Goal: Task Accomplishment & Management: Complete application form

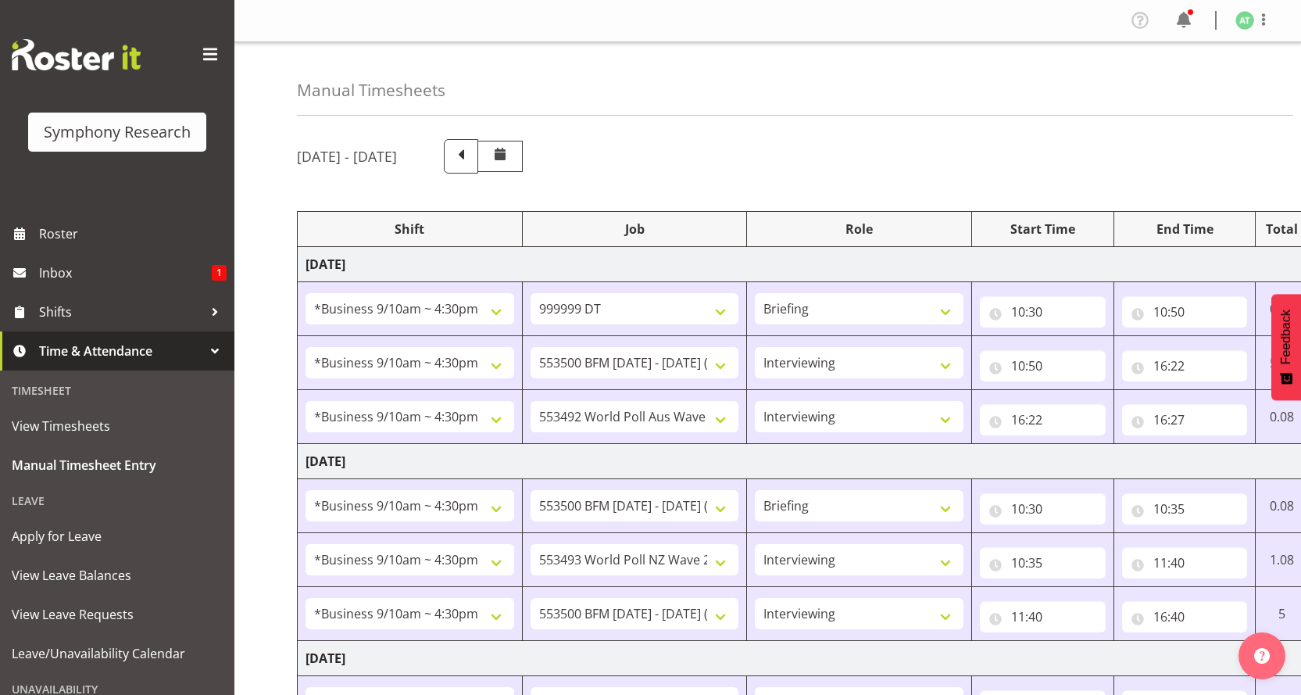
select select "26078"
select select "760"
select select "26078"
select select "10733"
select select "47"
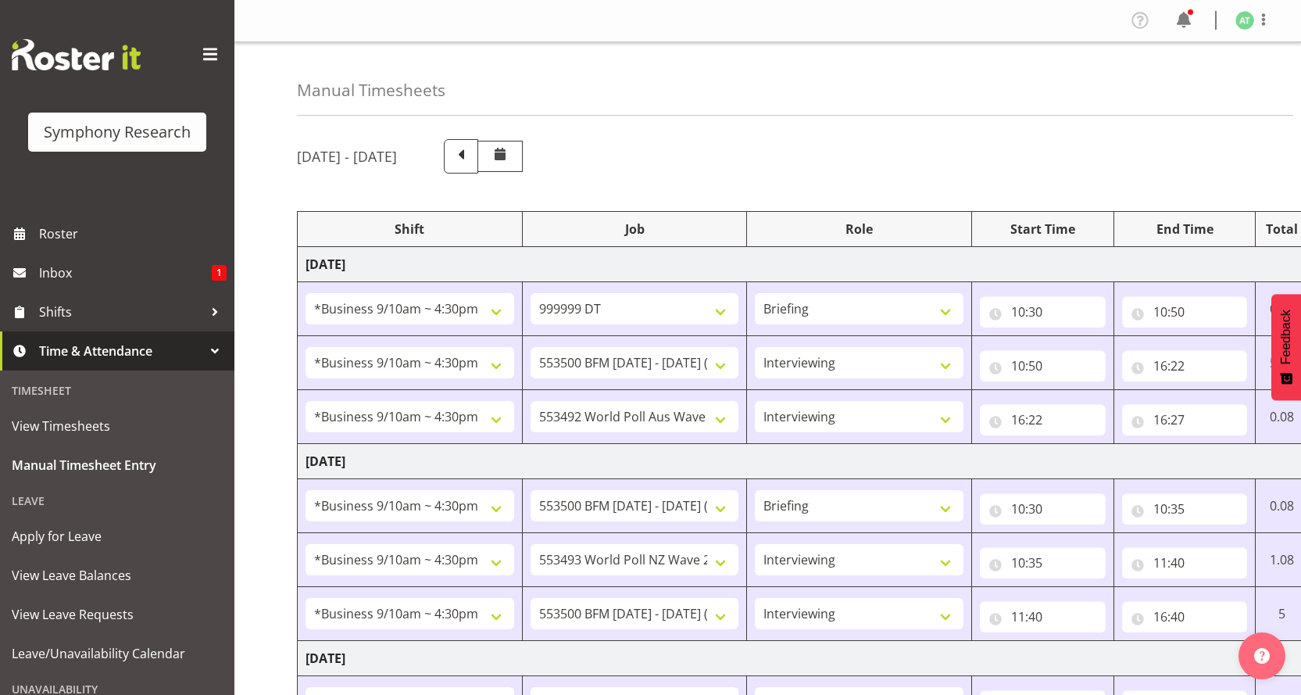
select select "26078"
select select "10499"
select select "47"
select select "26078"
select select "10733"
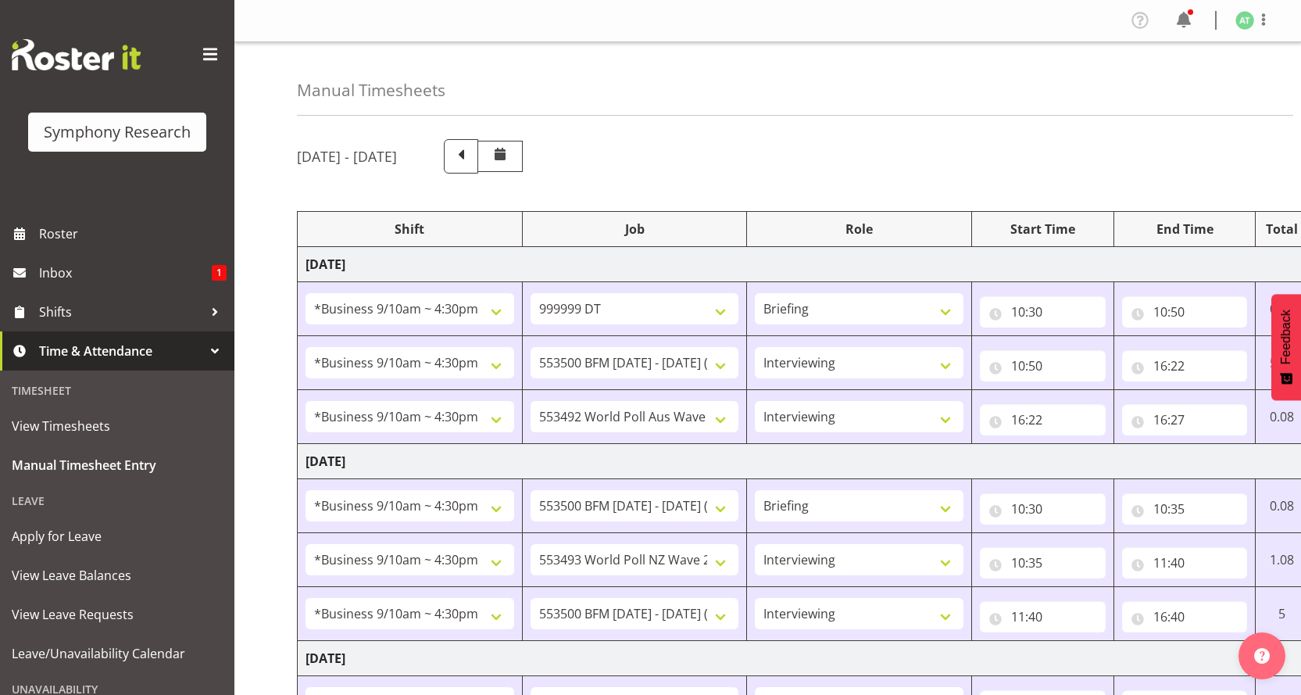
select select "26078"
select select "10527"
select select "47"
select select "26078"
select select "10733"
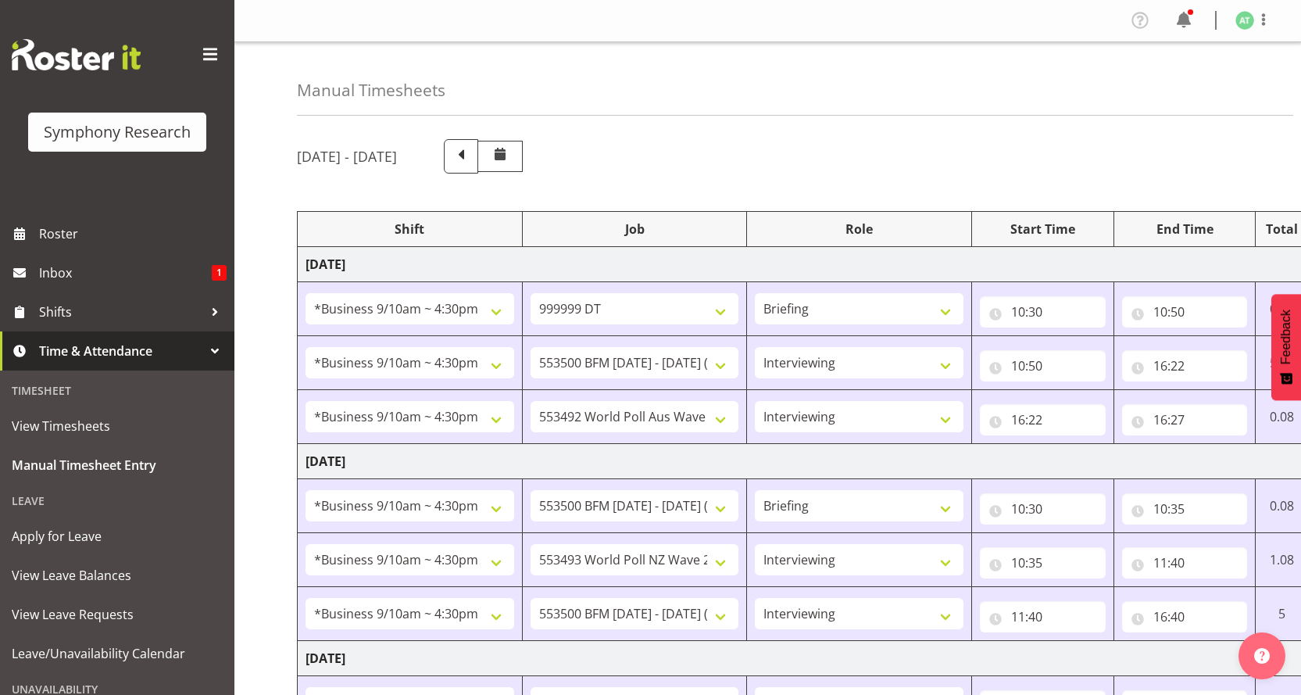
select select "47"
select select "26078"
select select "10499"
select select "47"
select select "26078"
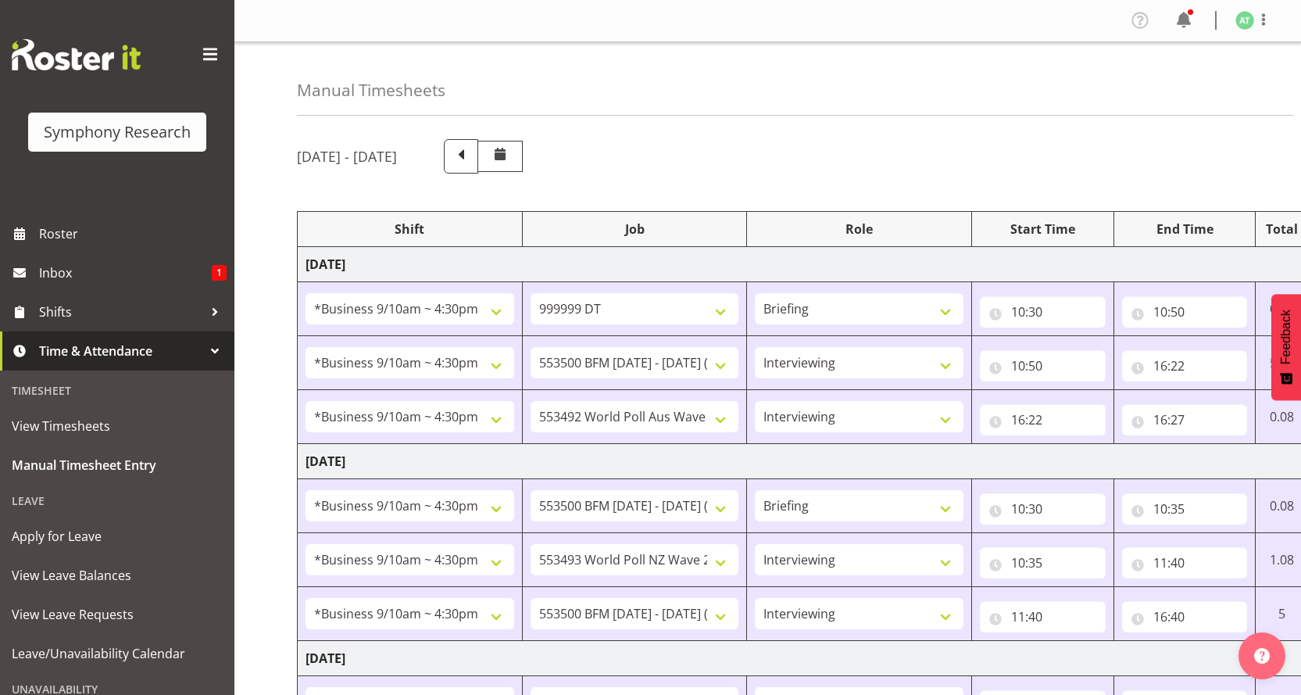
select select "10499"
select select "47"
select select "26078"
select select "10733"
select select "47"
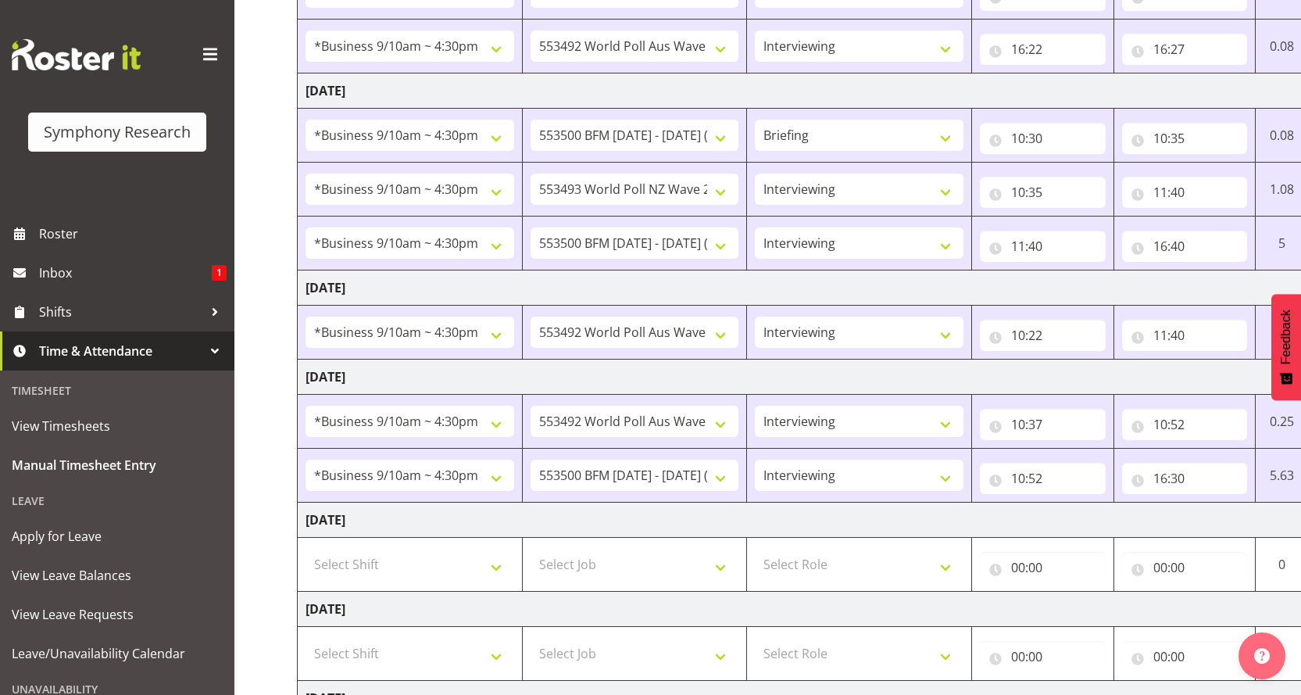
scroll to position [0, 62]
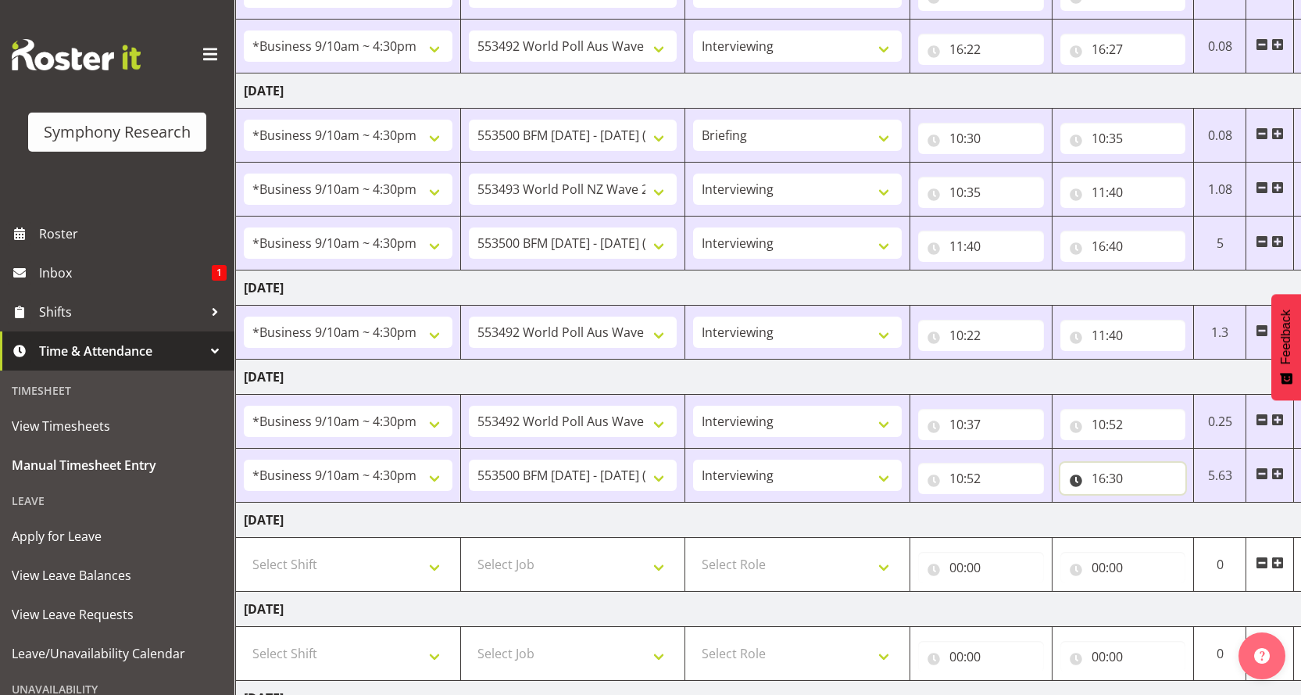
click at [1097, 463] on input "16:30" at bounding box center [1123, 478] width 126 height 31
click at [1204, 503] on select "00 01 02 03 04 05 06 07 08 09 10 11 12 13 14 15 16 17 18 19 20 21 22 23 24 25 2…" at bounding box center [1207, 518] width 35 height 31
select select "45"
click at [1192, 503] on select "00 01 02 03 04 05 06 07 08 09 10 11 12 13 14 15 16 17 18 19 20 21 22 23 24 25 2…" at bounding box center [1207, 518] width 35 height 31
type input "16:45"
